Goal: Information Seeking & Learning: Learn about a topic

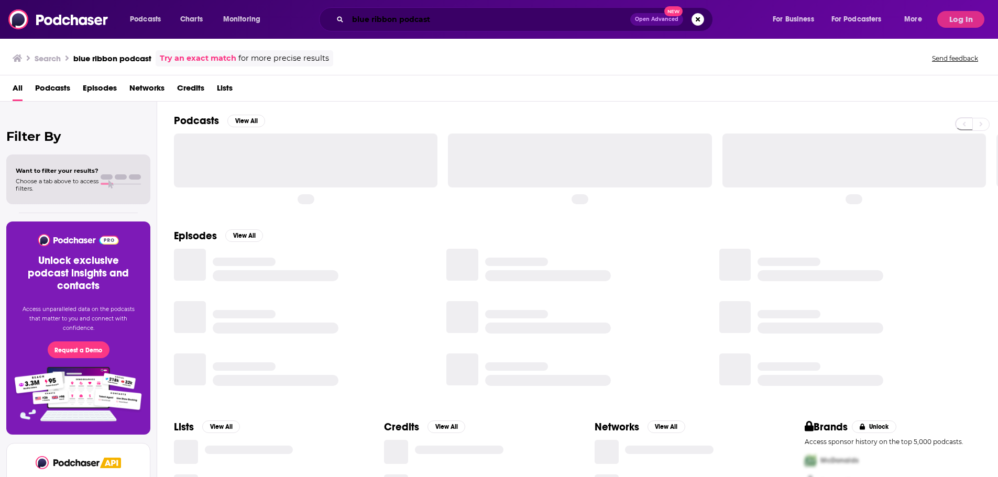
click at [399, 22] on input "blue ribbon podcast" at bounding box center [489, 19] width 282 height 17
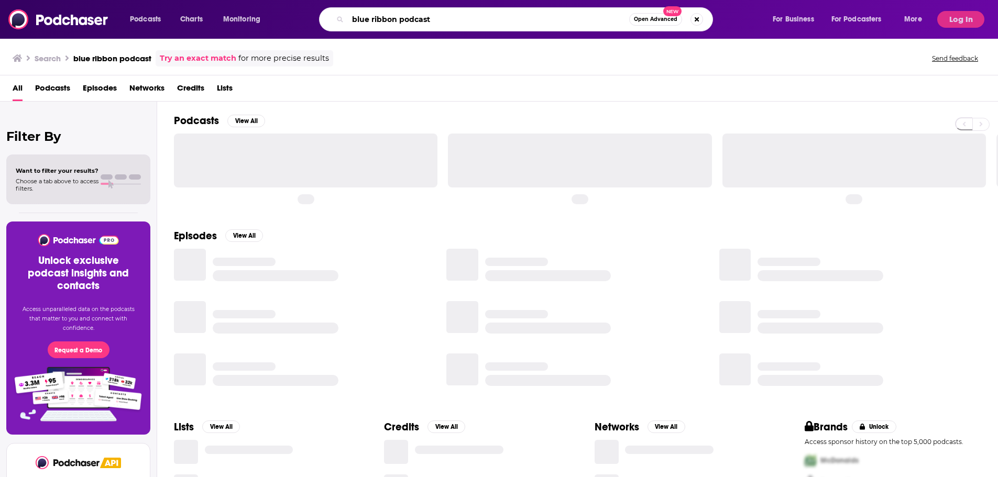
click at [399, 21] on input "blue ribbon podcast" at bounding box center [488, 19] width 281 height 17
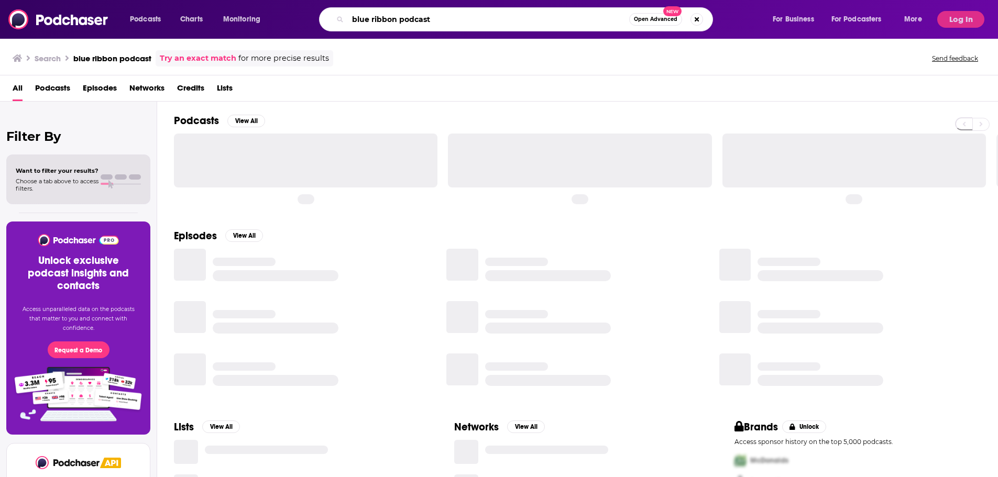
click at [399, 21] on input "blue ribbon podcast" at bounding box center [488, 19] width 281 height 17
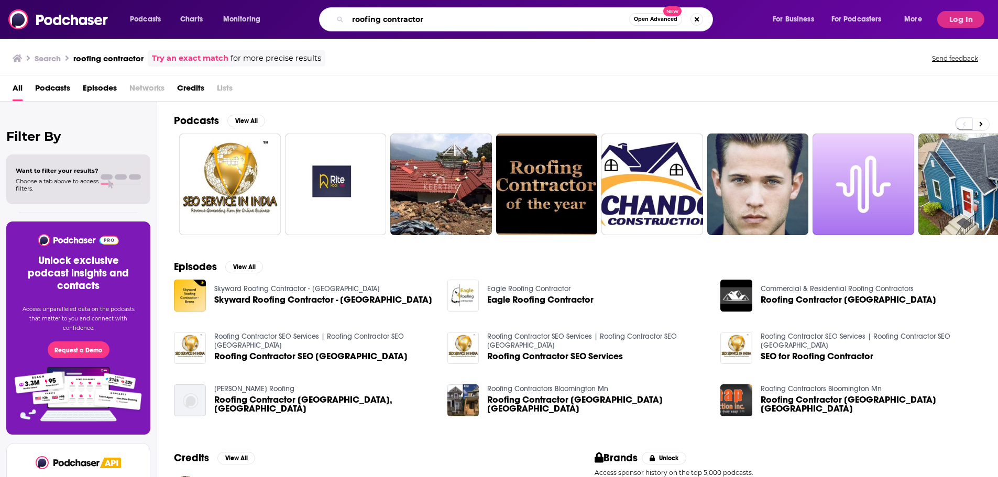
drag, startPoint x: 443, startPoint y: 20, endPoint x: 333, endPoint y: 14, distance: 110.2
click at [335, 15] on div "roofing contractor Open Advanced New" at bounding box center [516, 19] width 394 height 24
type input "best of success"
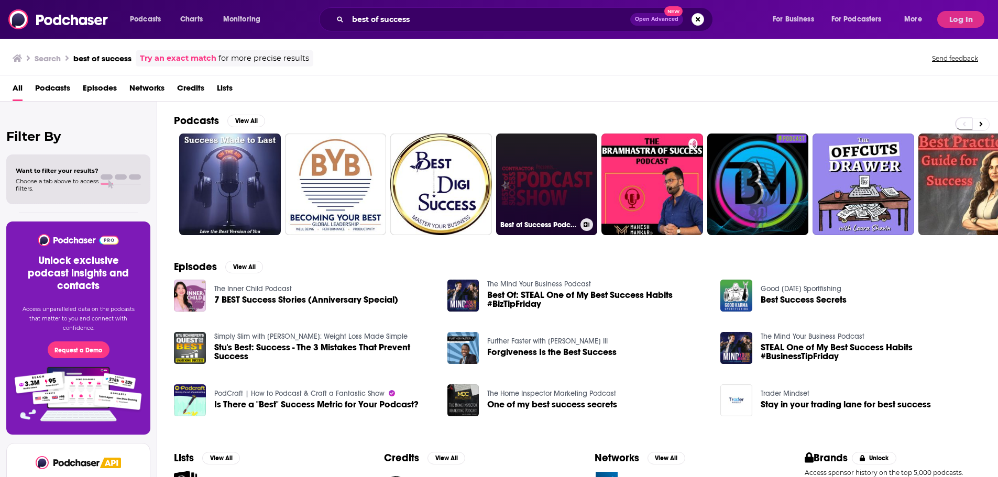
click at [542, 181] on link "Best of Success Podcast Show" at bounding box center [547, 185] width 102 height 102
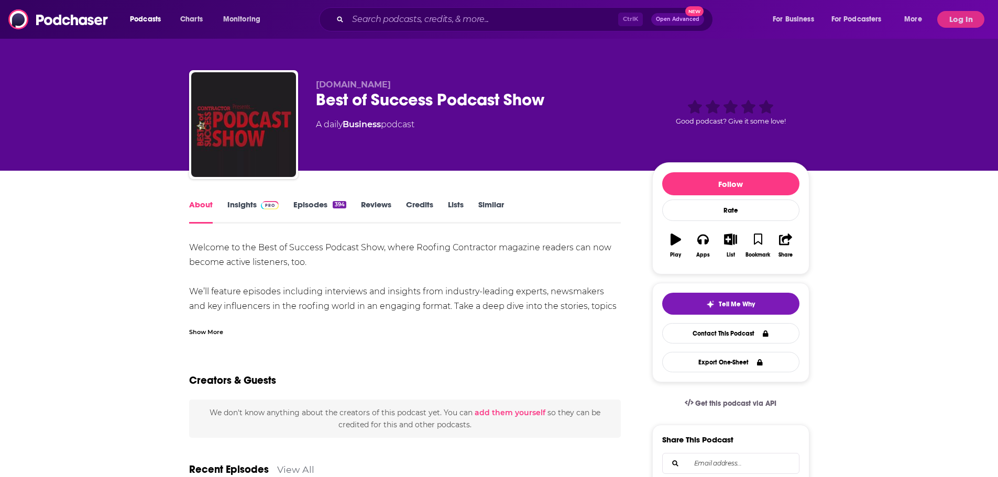
click at [260, 210] on link "Insights" at bounding box center [253, 212] width 52 height 24
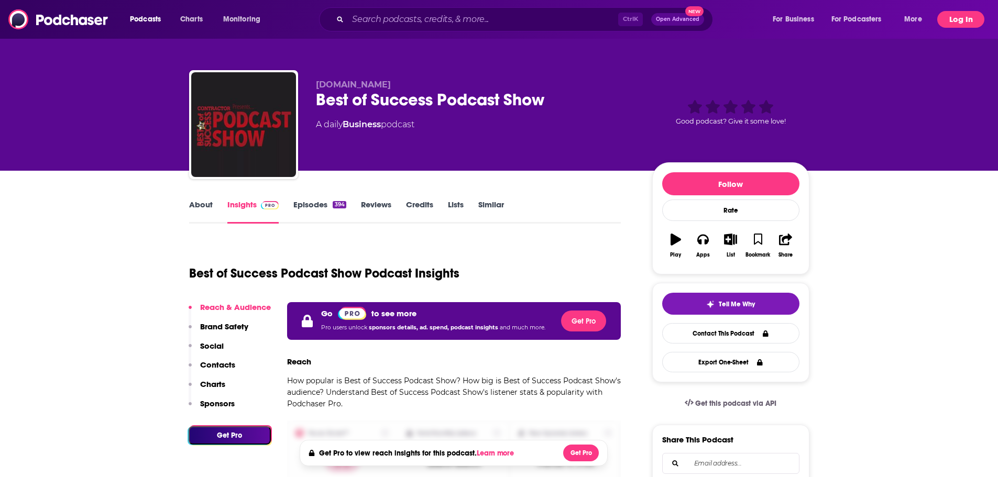
click at [972, 18] on button "Log In" at bounding box center [961, 19] width 47 height 17
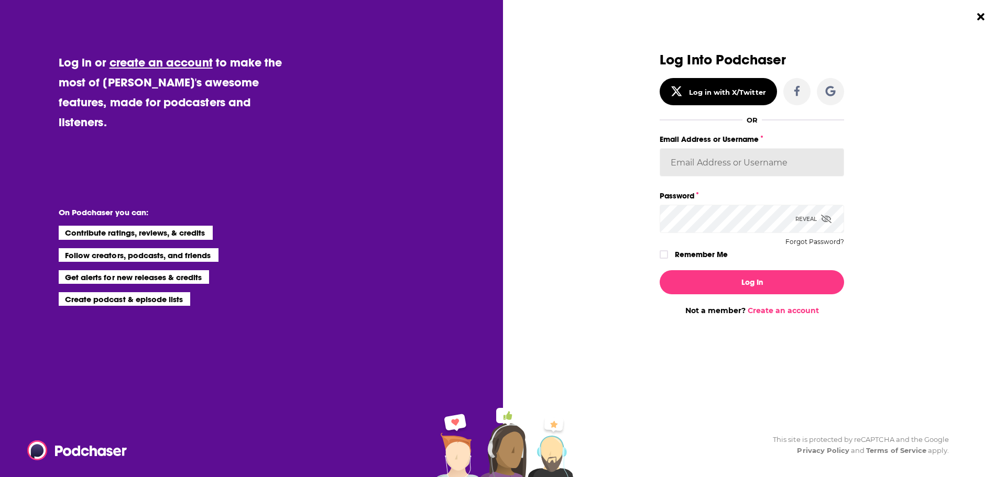
type input "[EMAIL_ADDRESS][DOMAIN_NAME]"
click at [692, 253] on label "Remember Me" at bounding box center [701, 255] width 53 height 14
click at [667, 259] on input "rememberMe" at bounding box center [664, 259] width 6 height 0
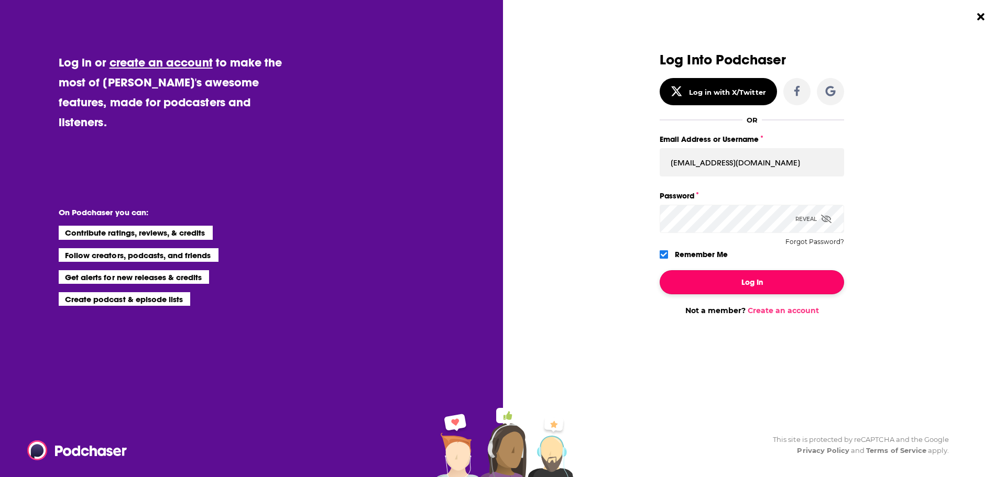
click at [711, 276] on button "Log In" at bounding box center [752, 282] width 184 height 24
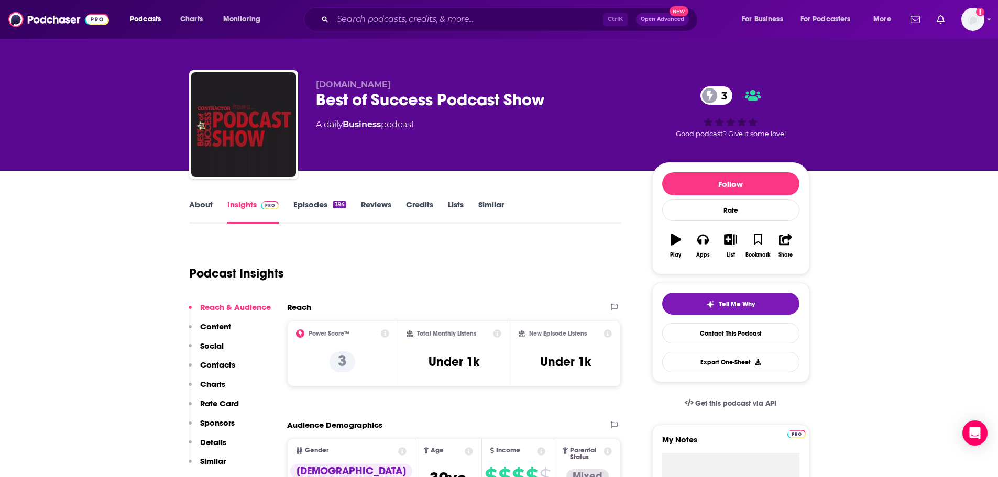
click at [194, 205] on link "About" at bounding box center [201, 212] width 24 height 24
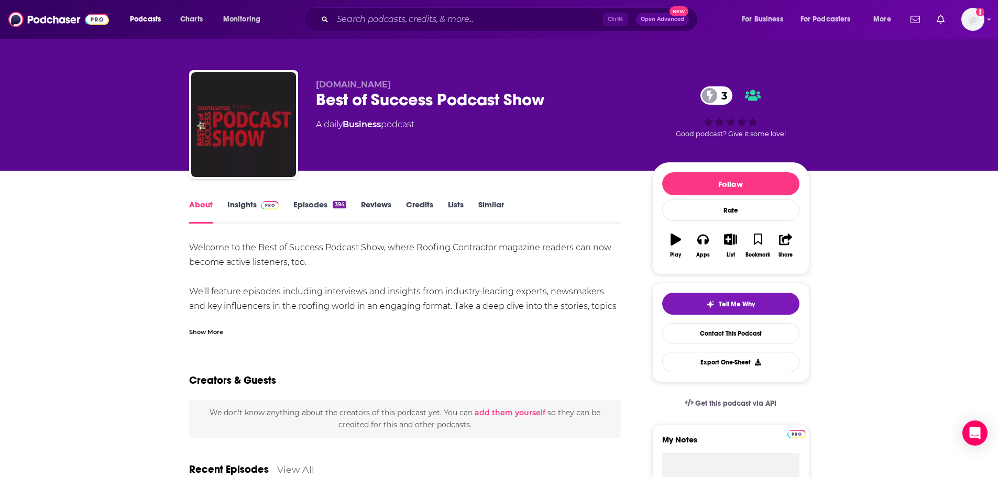
click at [232, 216] on link "Insights" at bounding box center [253, 212] width 52 height 24
